Goal: Browse casually: Explore the website without a specific task or goal

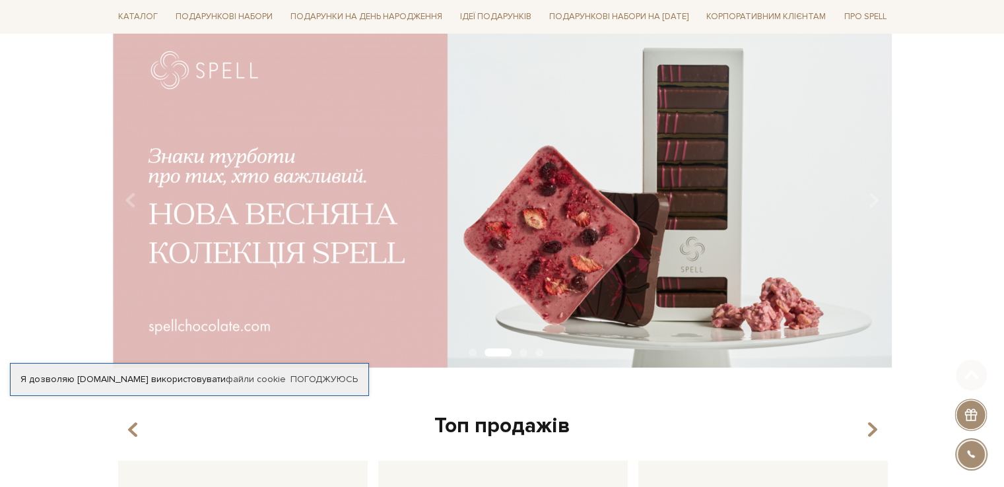
scroll to position [132, 0]
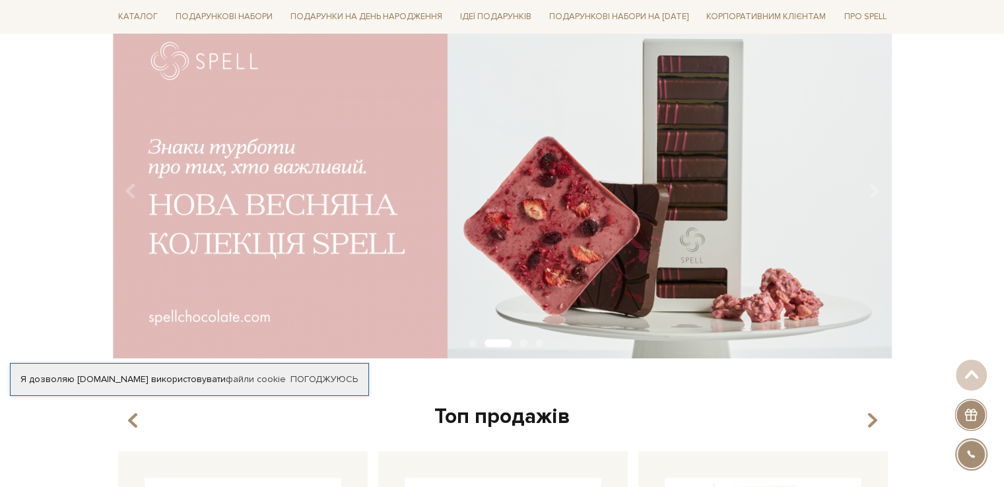
click at [705, 209] on img at bounding box center [502, 186] width 779 height 345
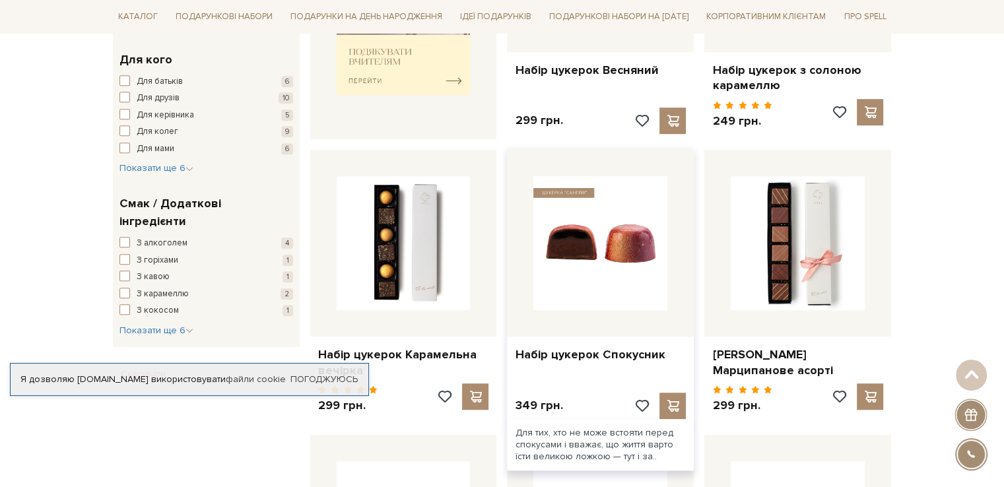
scroll to position [726, 0]
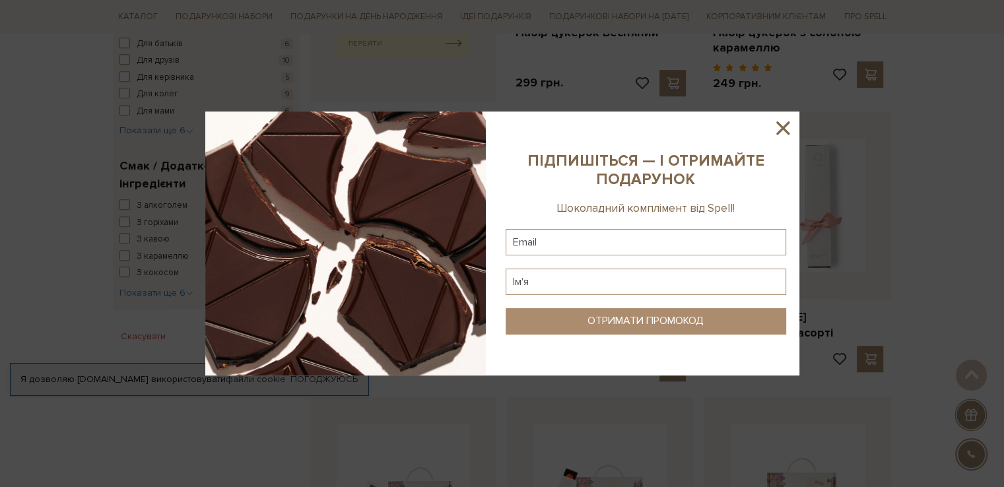
click at [776, 126] on icon at bounding box center [783, 128] width 22 height 22
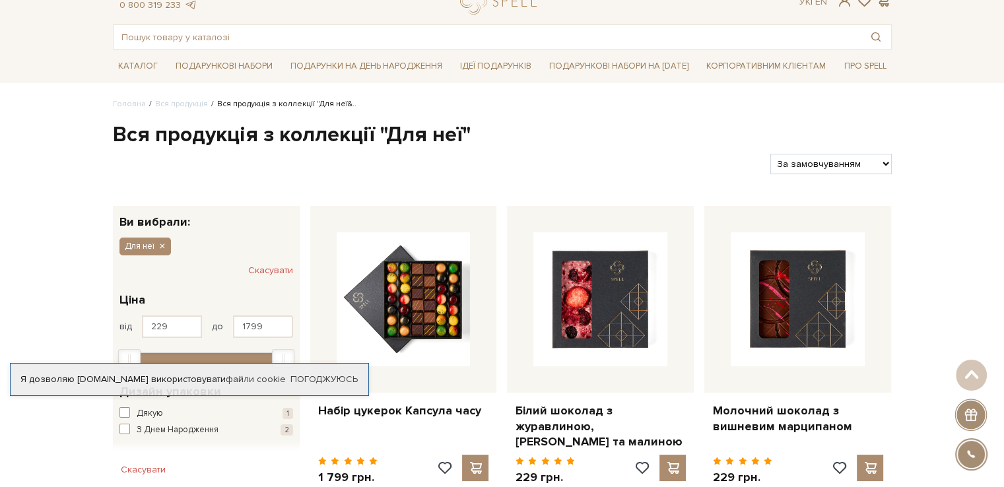
scroll to position [46, 0]
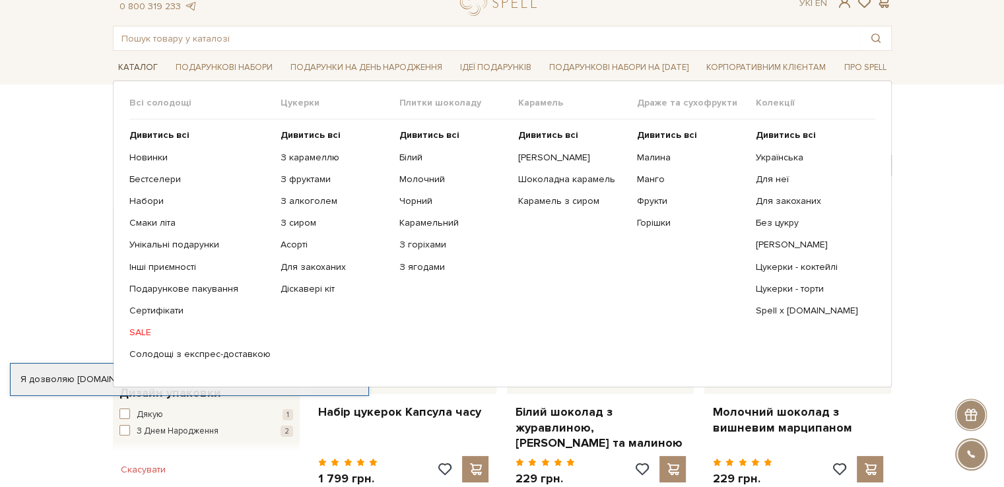
click at [133, 69] on link "Каталог" at bounding box center [138, 67] width 50 height 20
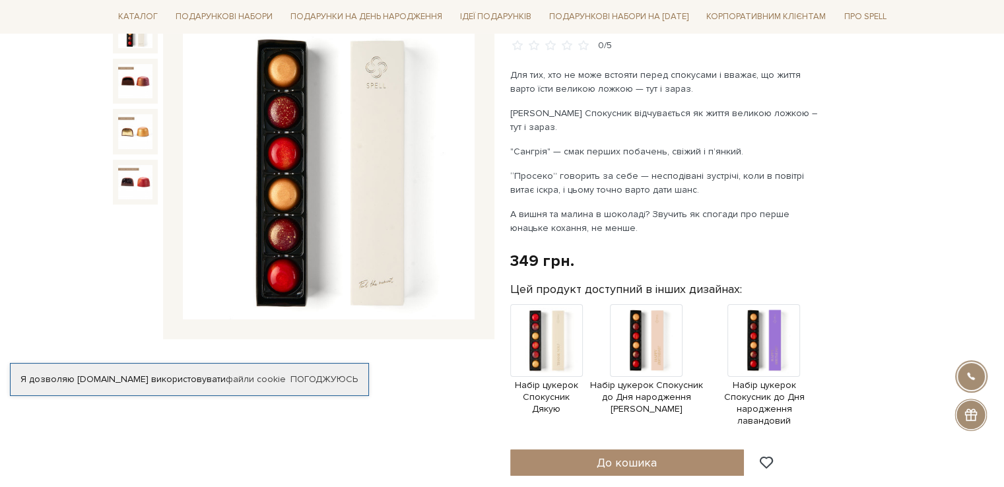
scroll to position [66, 0]
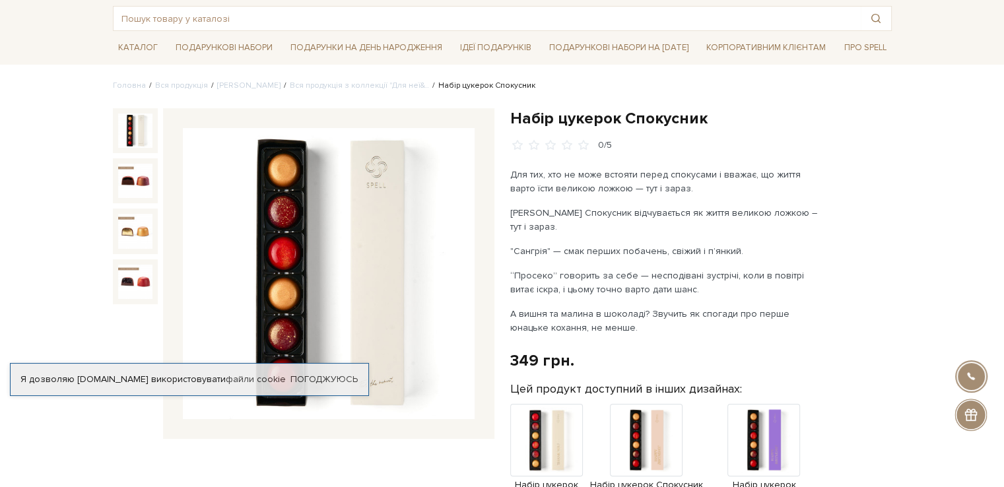
click at [149, 201] on div at bounding box center [135, 180] width 45 height 45
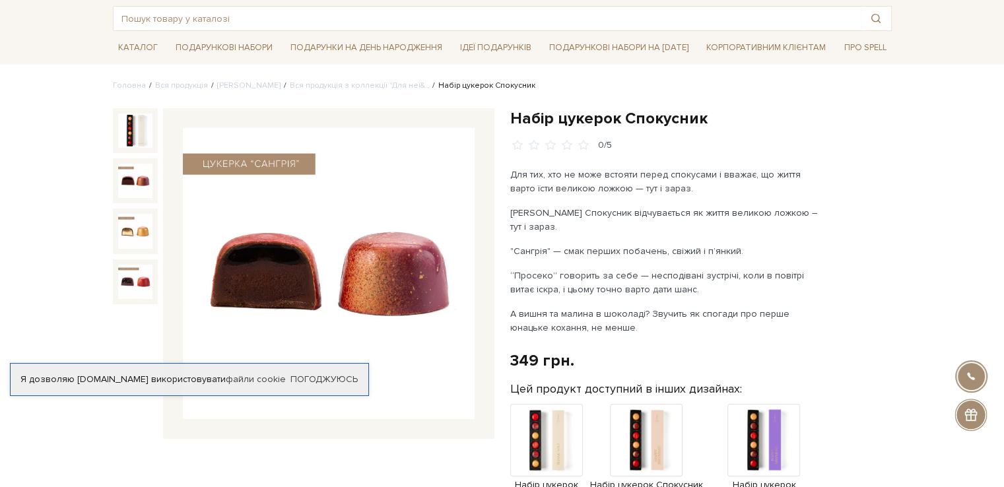
click at [149, 193] on img at bounding box center [135, 181] width 34 height 34
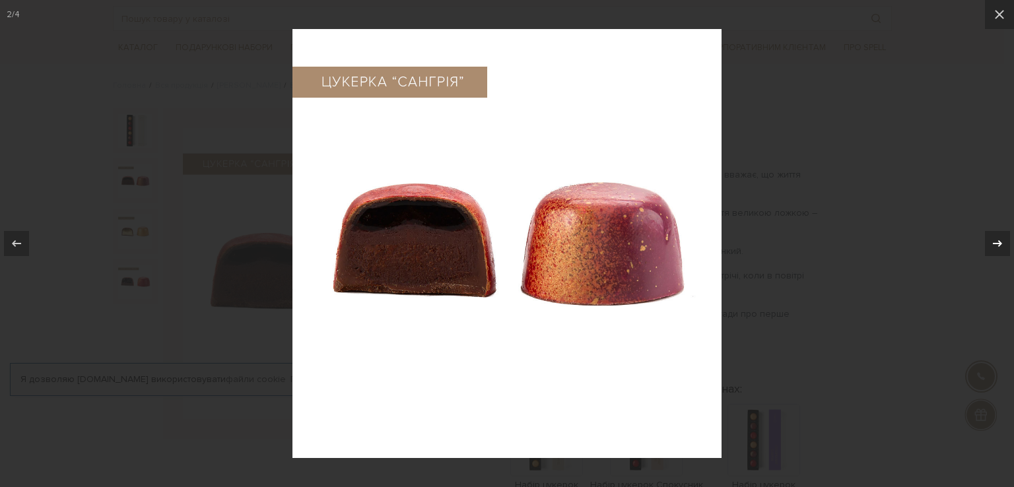
click at [993, 244] on icon at bounding box center [997, 243] width 9 height 7
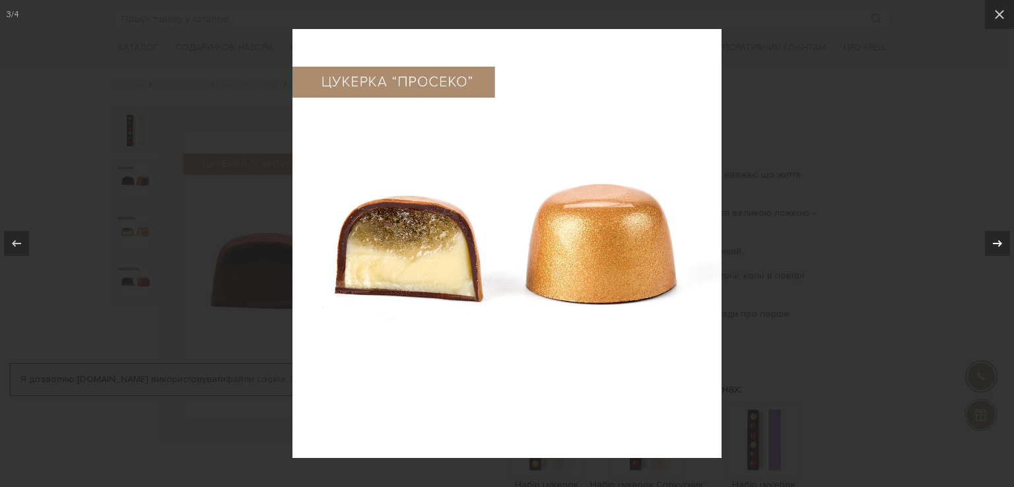
click at [993, 244] on icon at bounding box center [997, 243] width 9 height 7
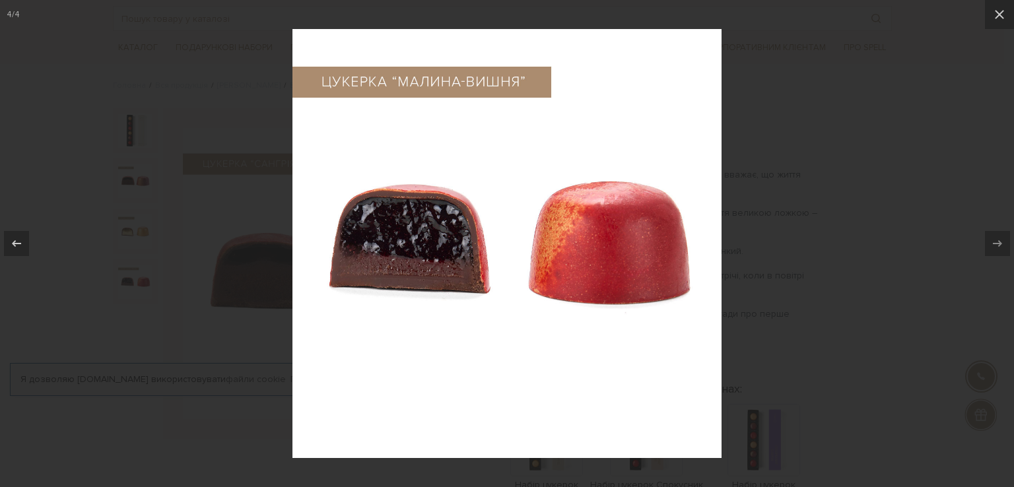
click at [863, 141] on div at bounding box center [507, 243] width 1014 height 487
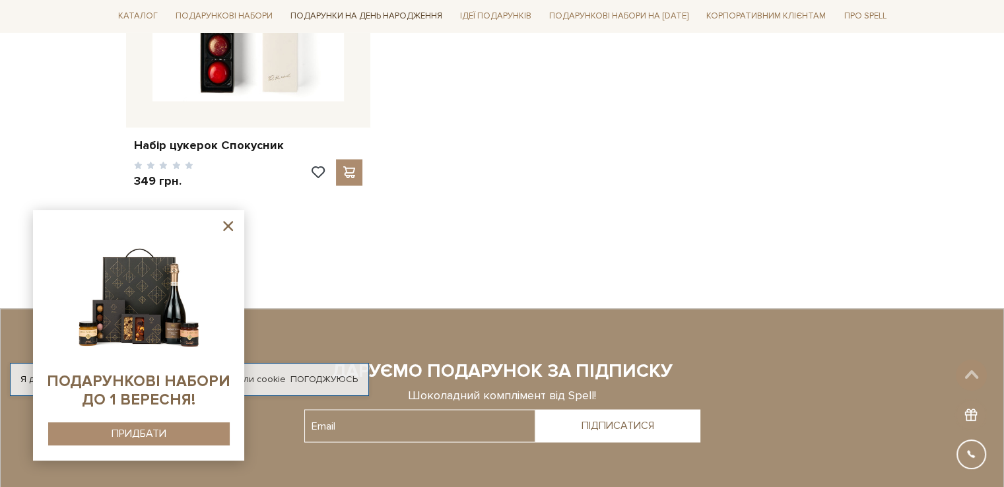
scroll to position [2244, 0]
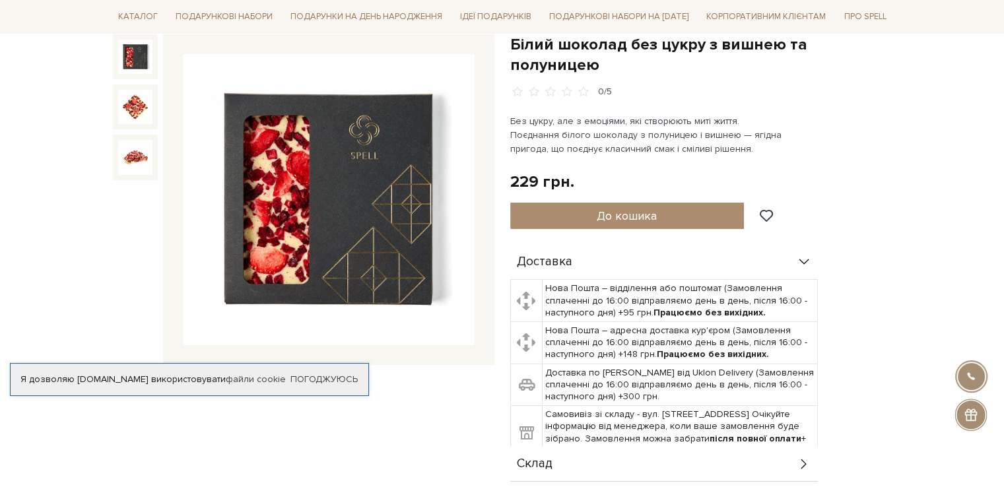
scroll to position [132, 0]
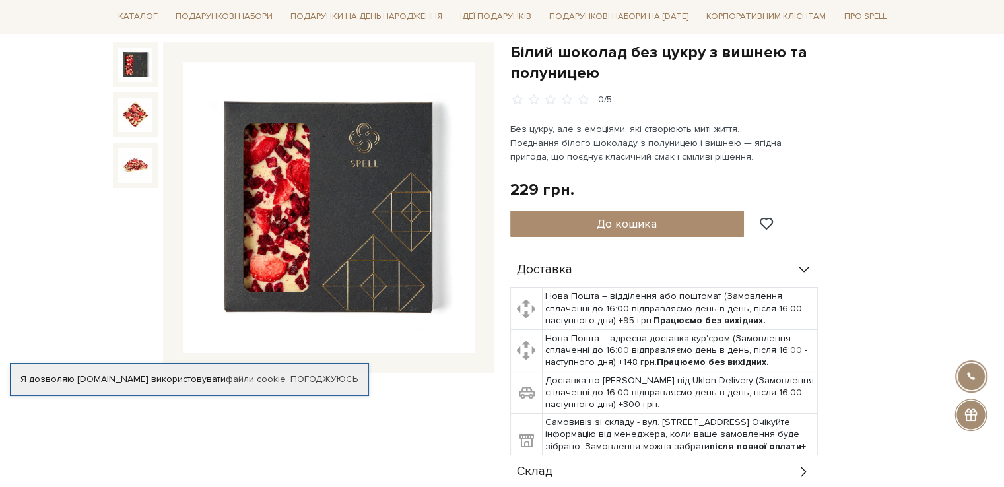
click at [149, 159] on img at bounding box center [135, 165] width 34 height 34
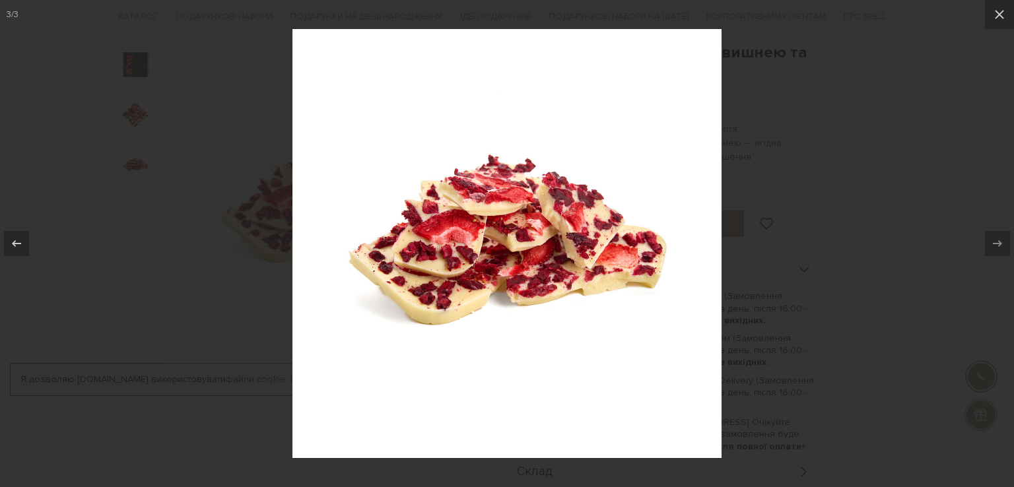
click at [147, 154] on div at bounding box center [507, 243] width 1014 height 487
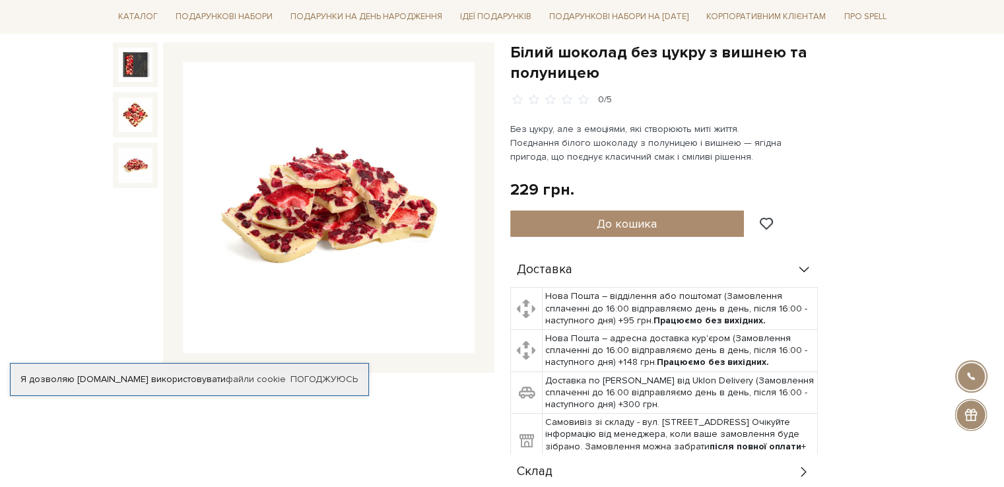
click at [135, 131] on img at bounding box center [135, 115] width 34 height 34
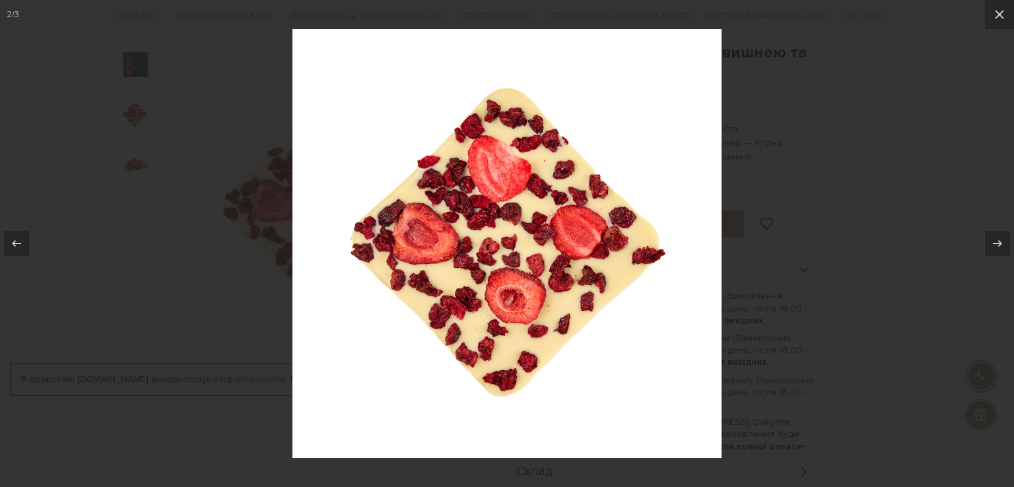
click at [135, 131] on div at bounding box center [507, 243] width 1014 height 487
